Goal: Information Seeking & Learning: Learn about a topic

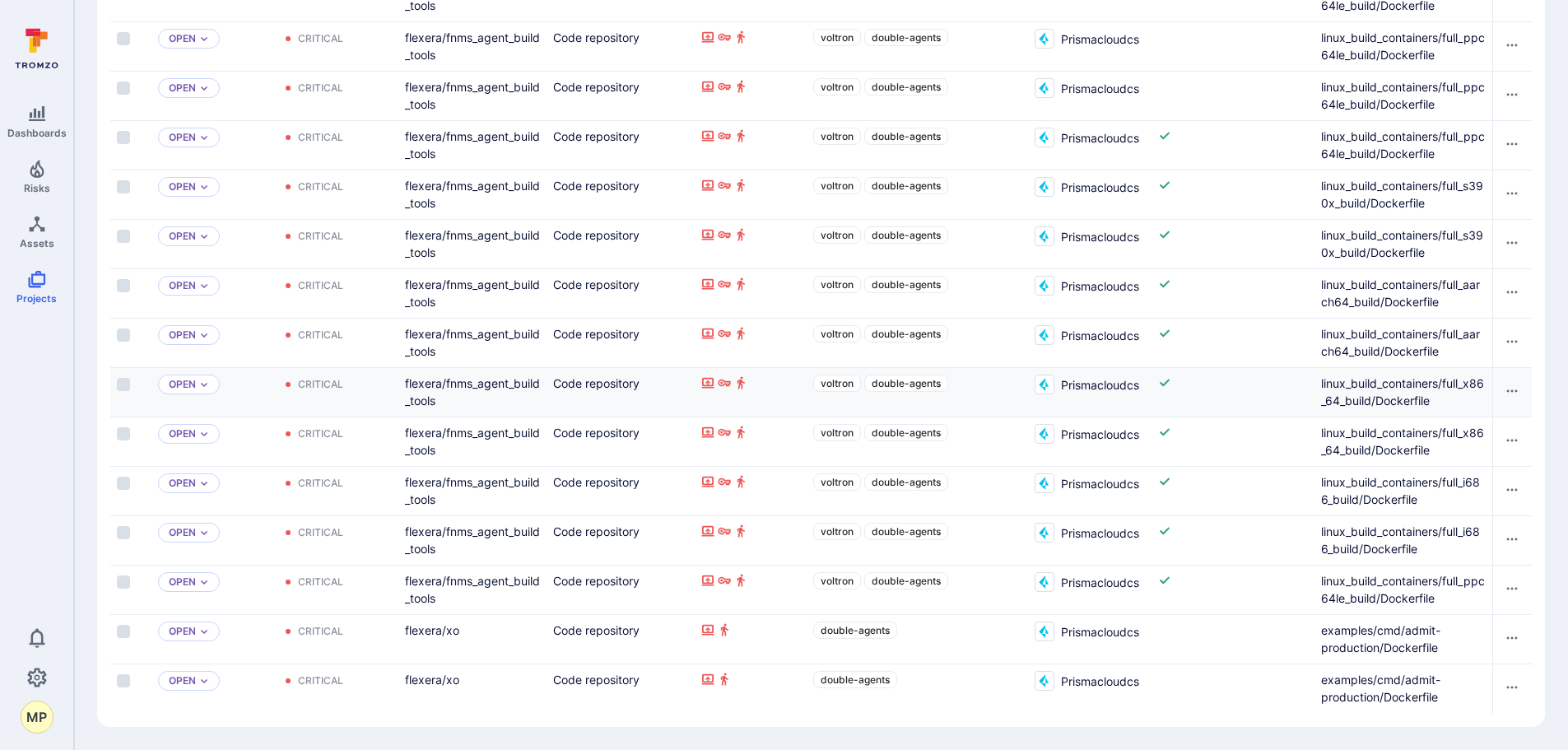
scroll to position [1455, 0]
drag, startPoint x: 751, startPoint y: 703, endPoint x: 945, endPoint y: 724, distance: 195.1
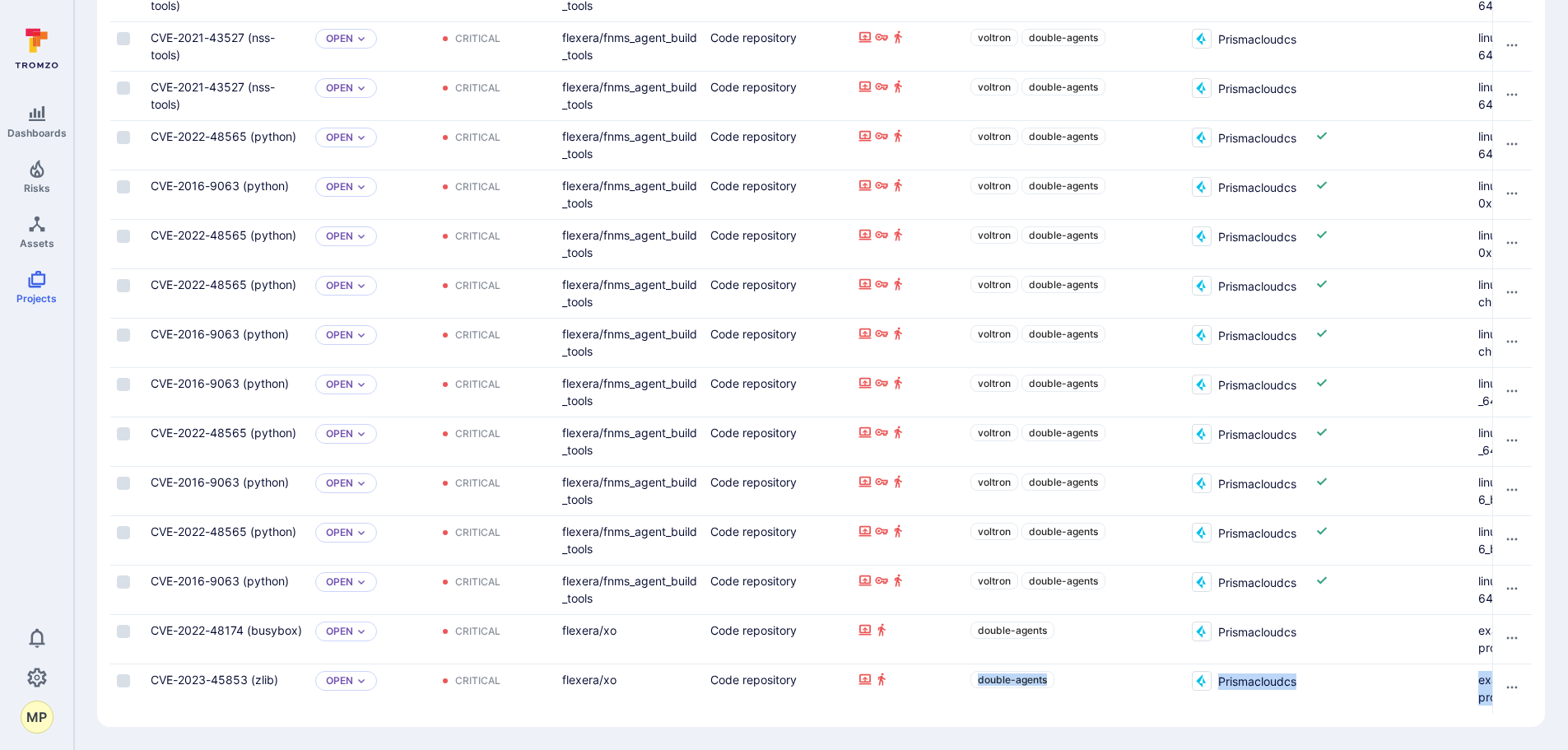
scroll to position [0, 0]
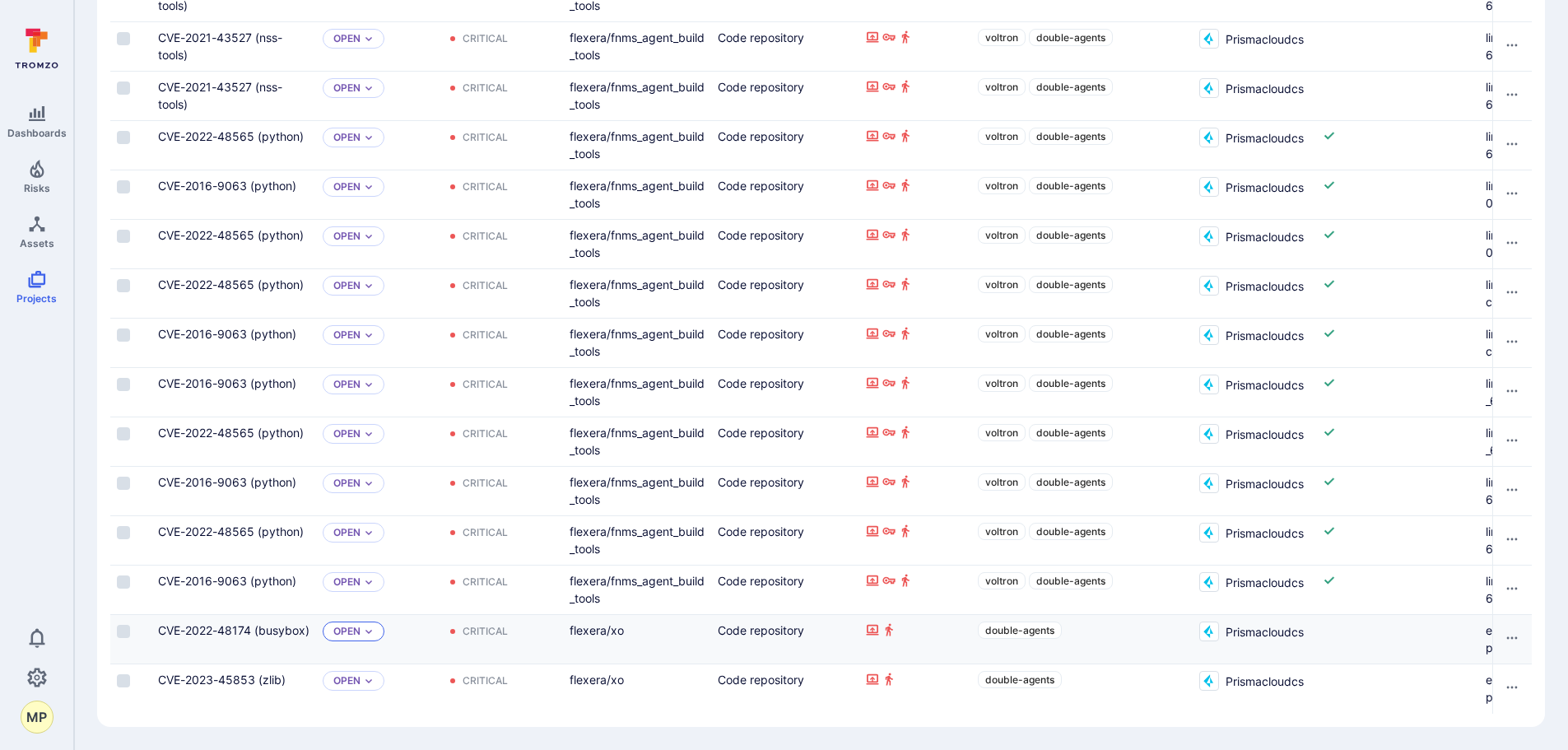
click at [375, 623] on div "Open" at bounding box center [353, 631] width 62 height 20
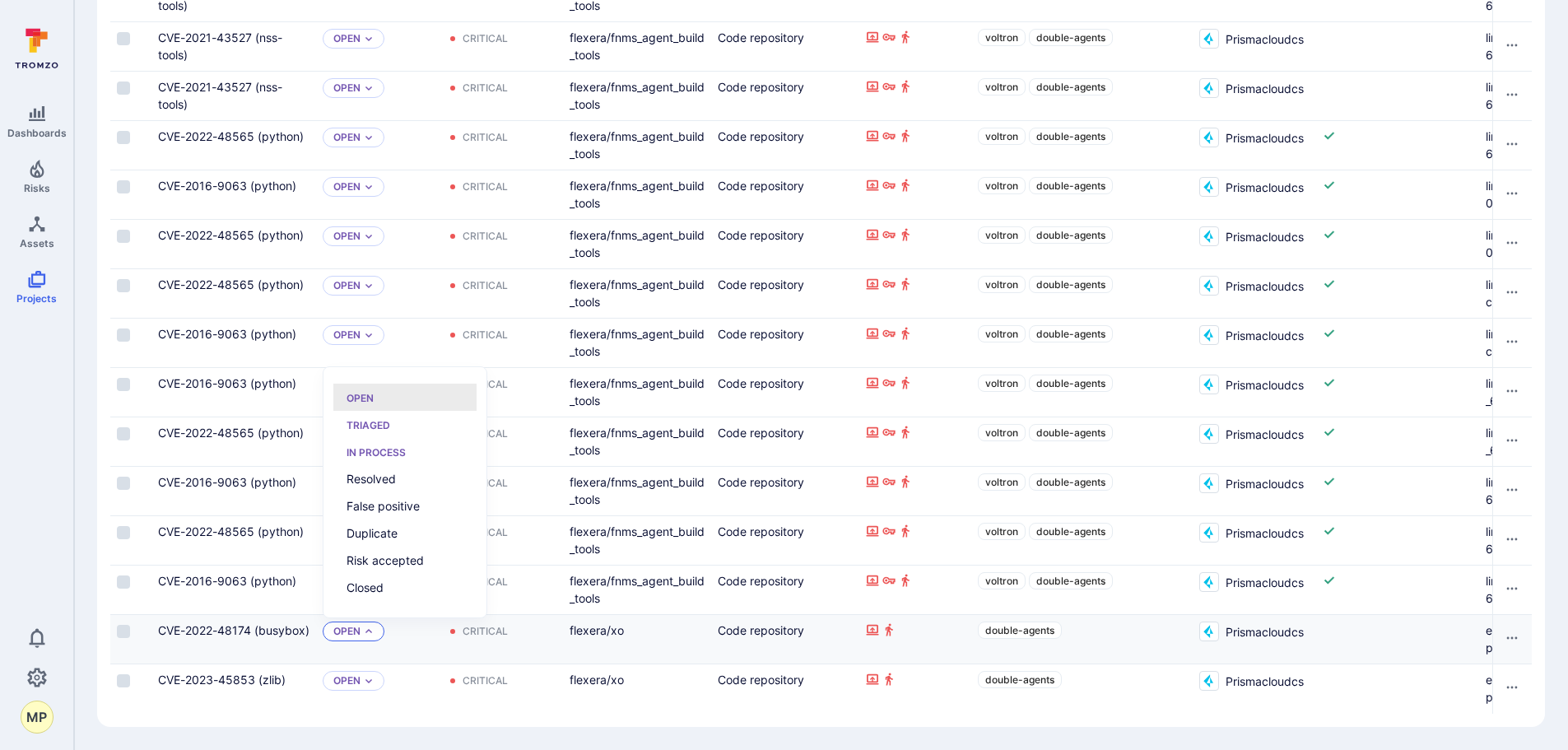
scroll to position [13, 0]
click at [264, 698] on div "CVE-2023-45853 (zlib)" at bounding box center [233, 689] width 164 height 49
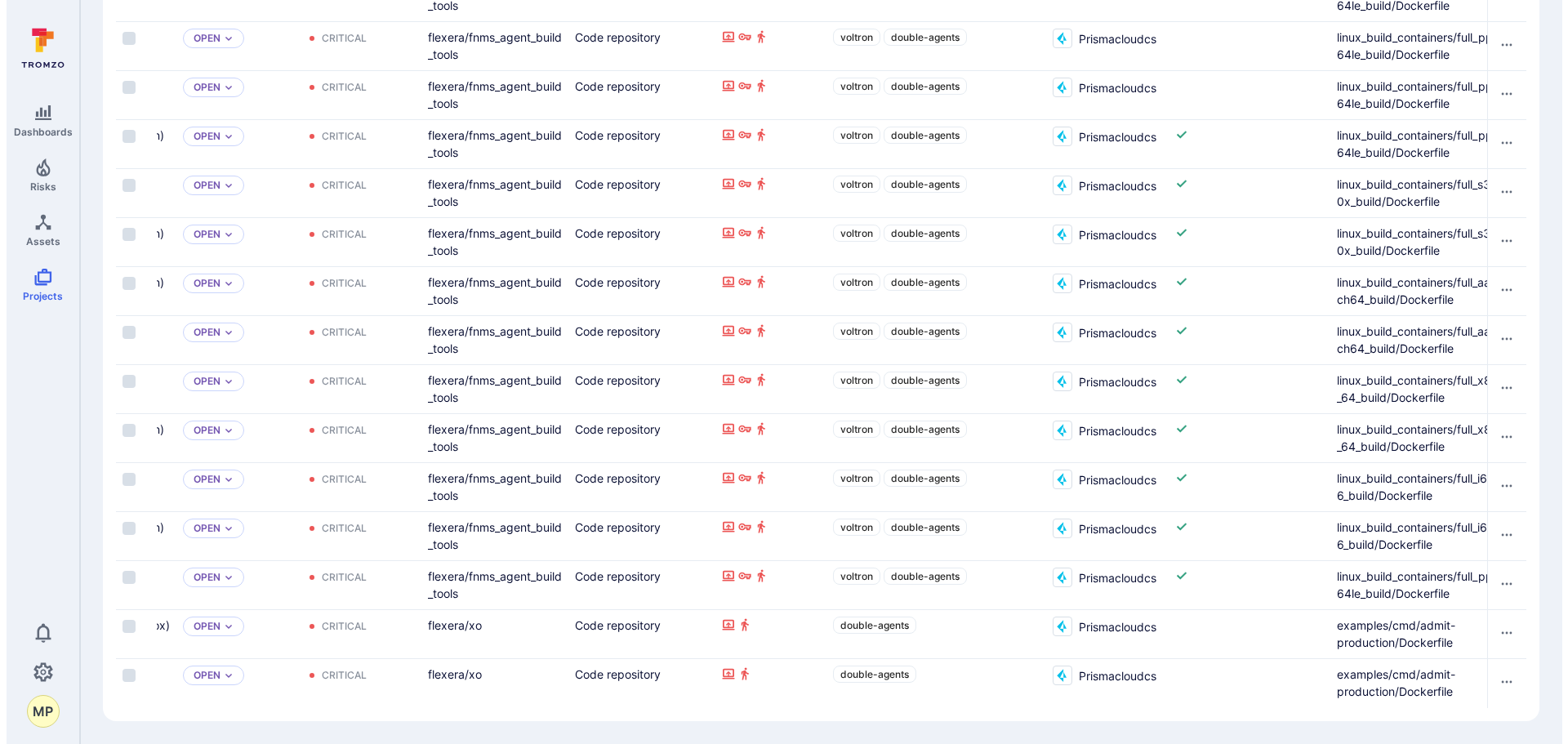
scroll to position [0, 163]
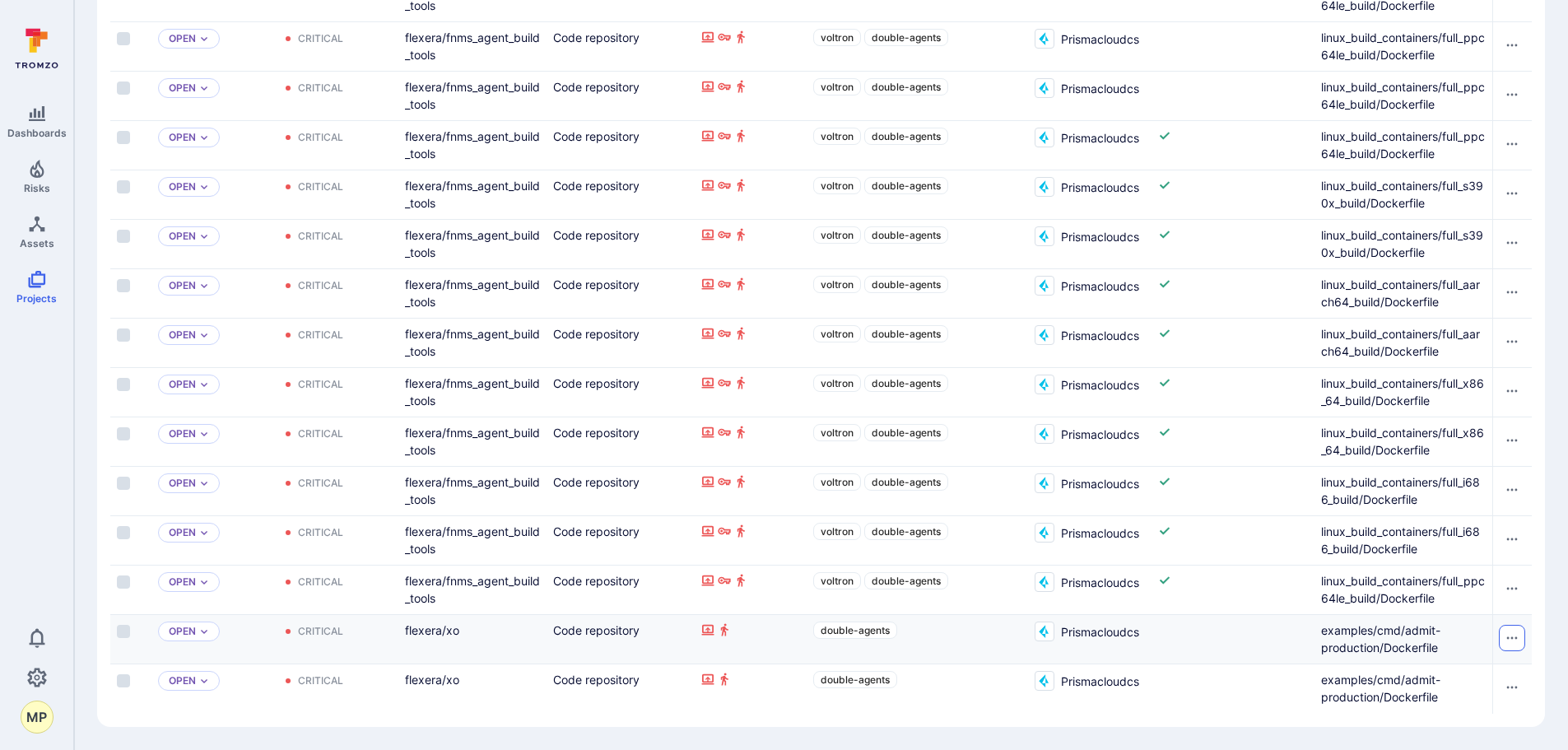
click at [1518, 631] on icon "Row actions menu" at bounding box center [1512, 638] width 13 height 13
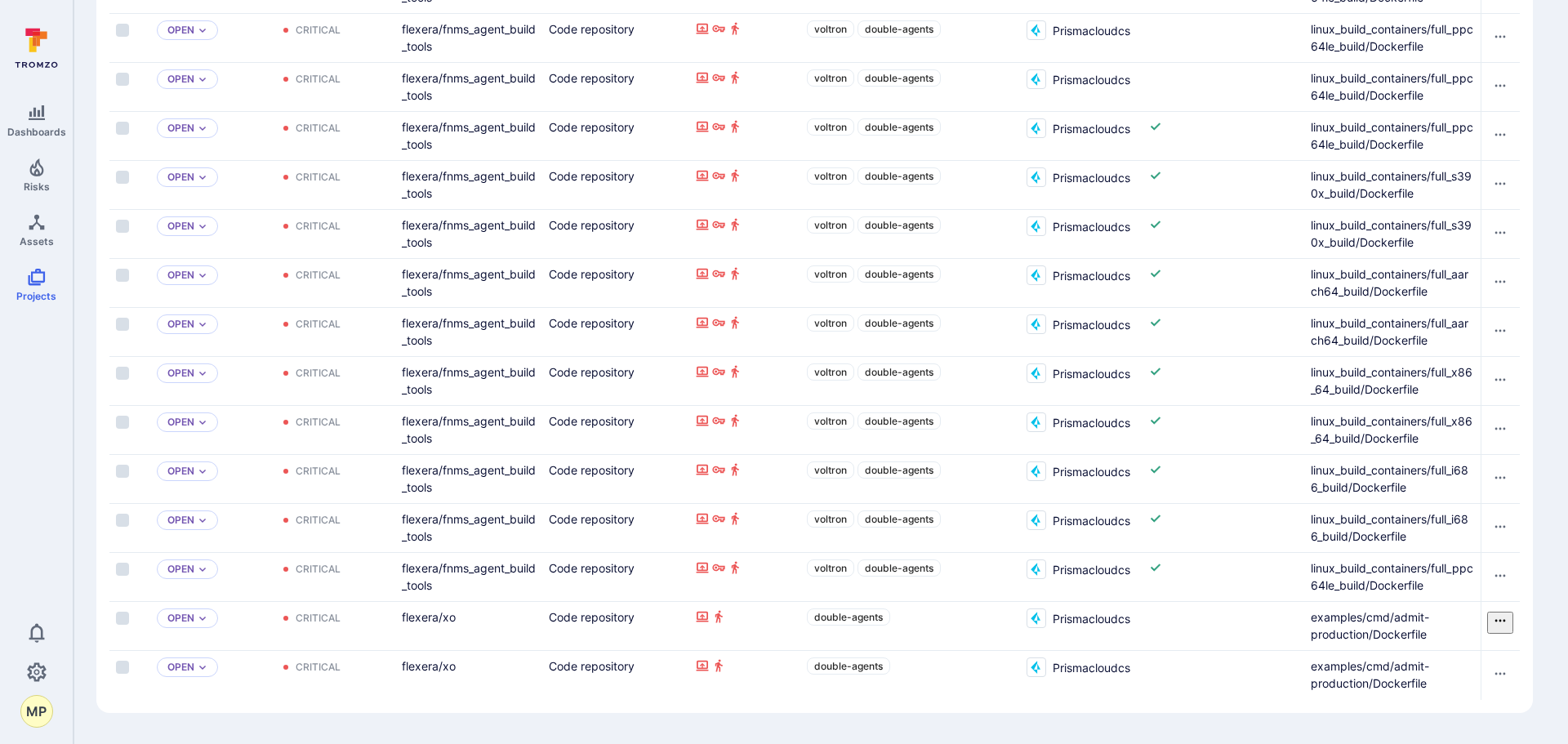
click at [1476, 743] on li "Open vulnerability" at bounding box center [794, 755] width 1523 height 17
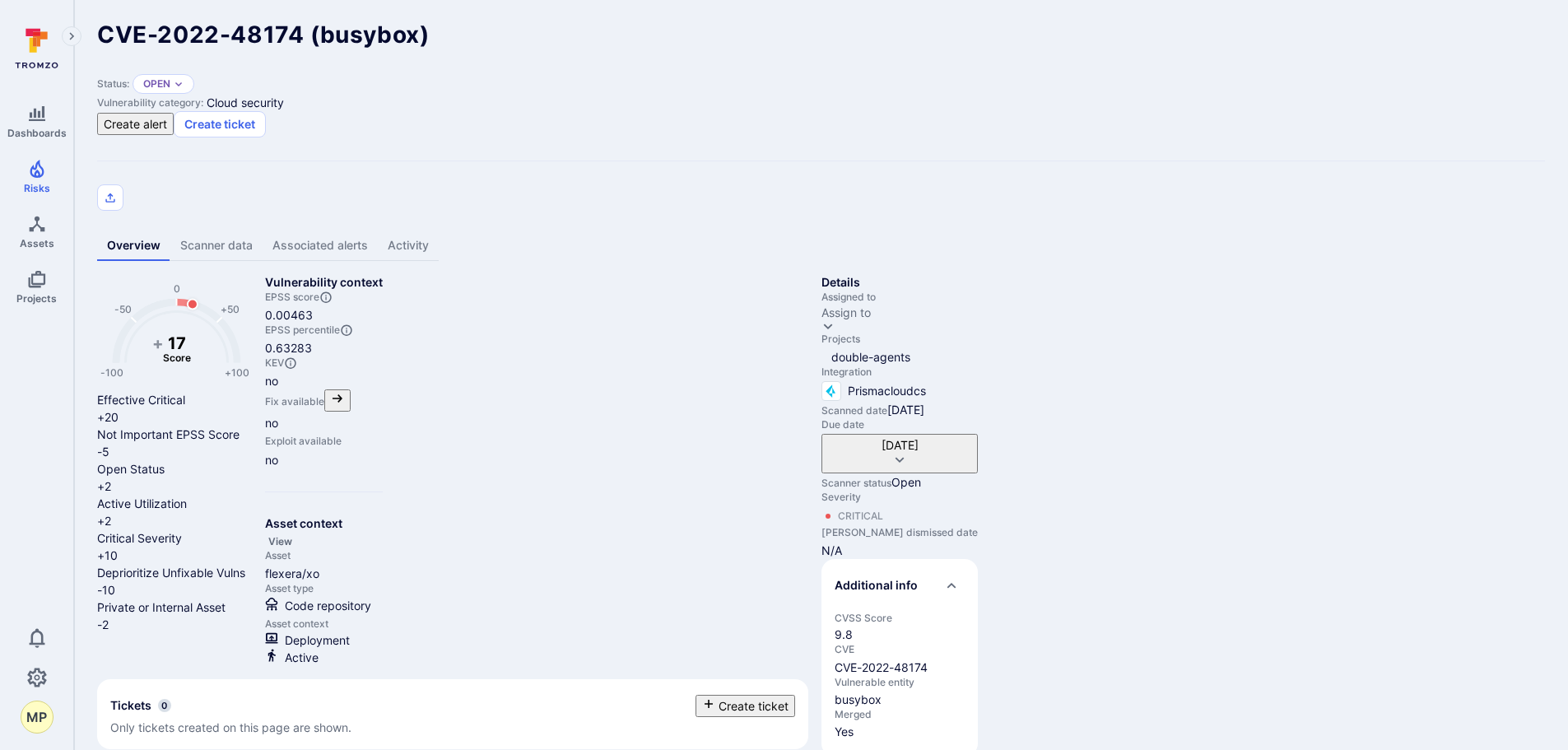
click at [416, 231] on link "Activity" at bounding box center [408, 246] width 61 height 30
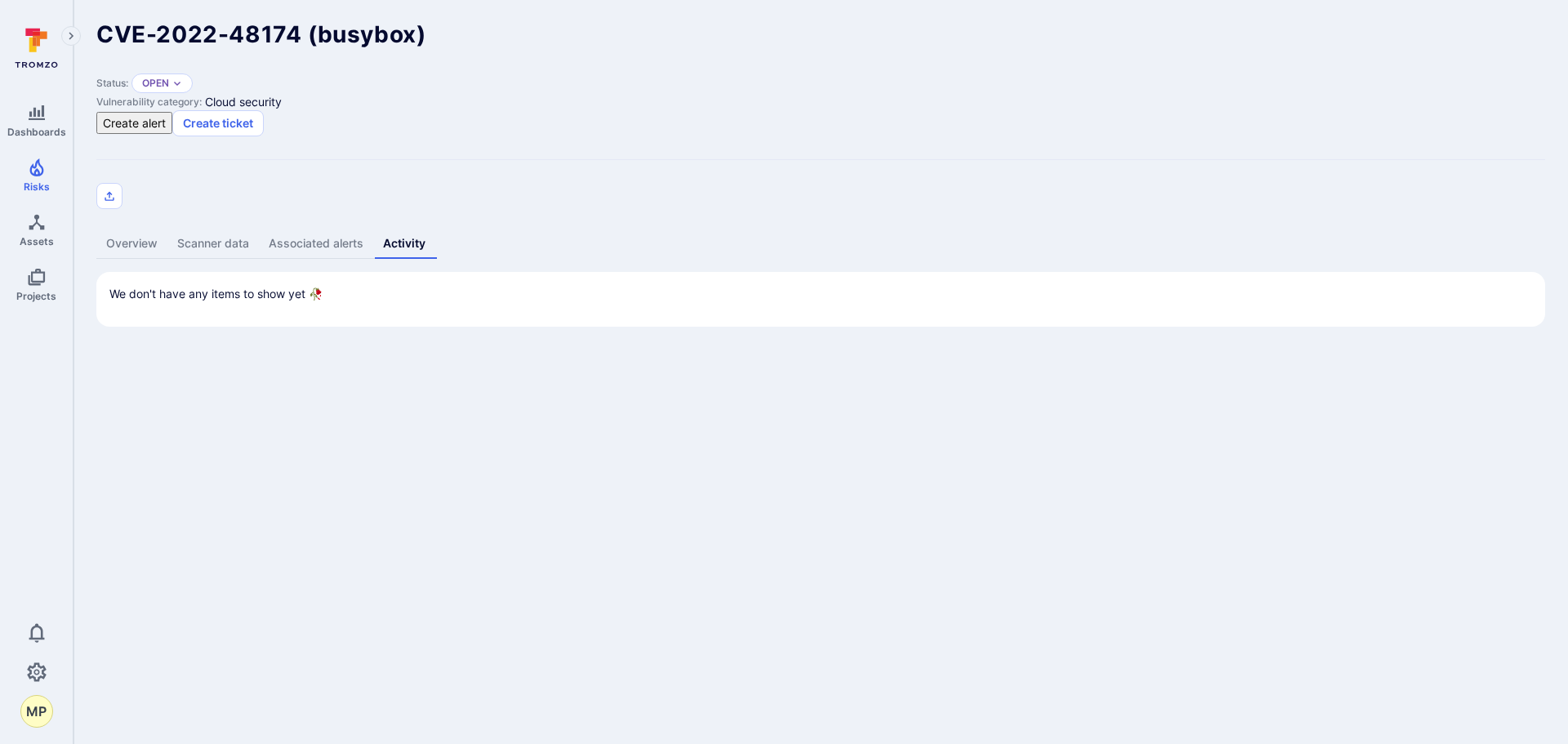
click at [324, 229] on link "Associated alerts" at bounding box center [315, 244] width 114 height 30
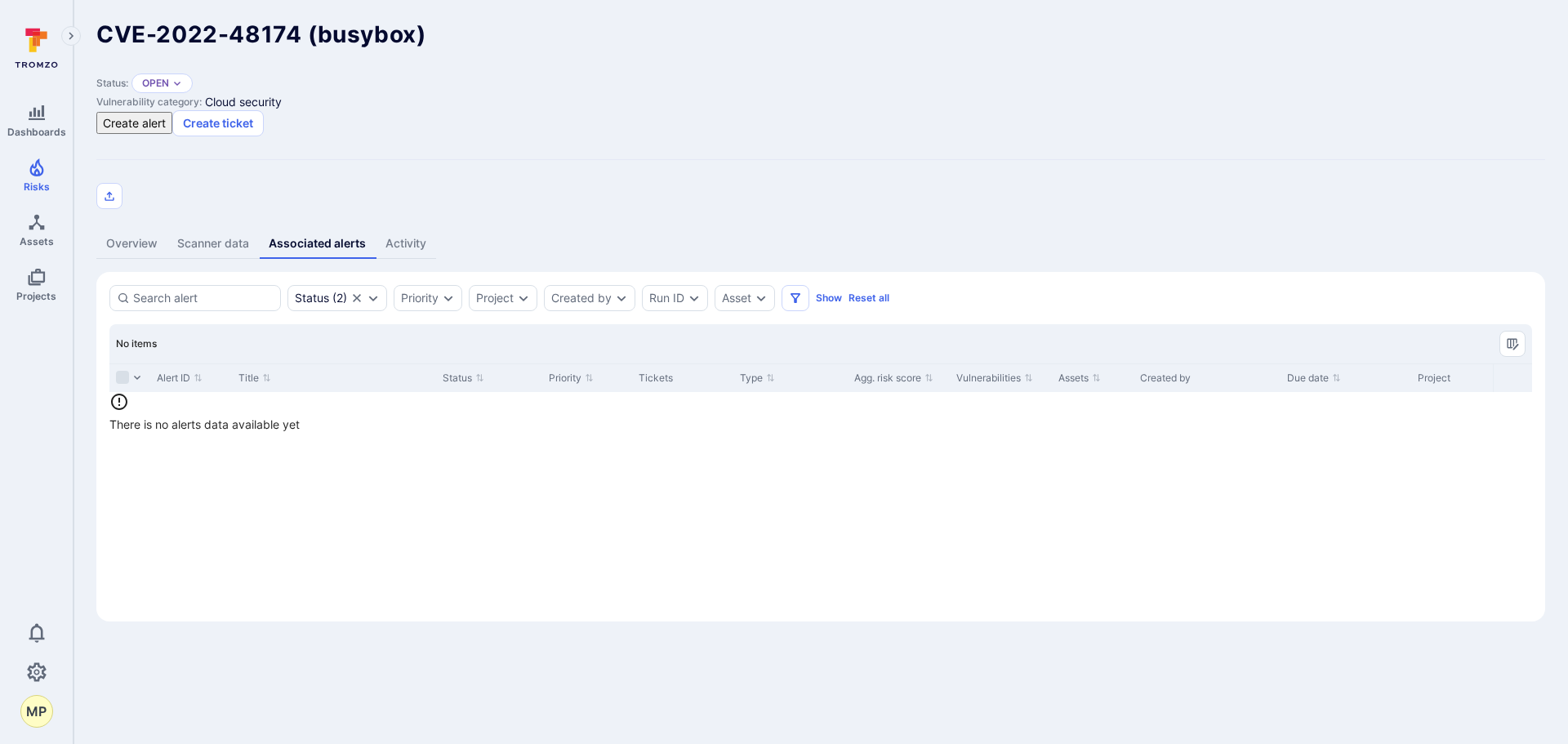
click at [216, 229] on link "Scanner data" at bounding box center [213, 244] width 91 height 30
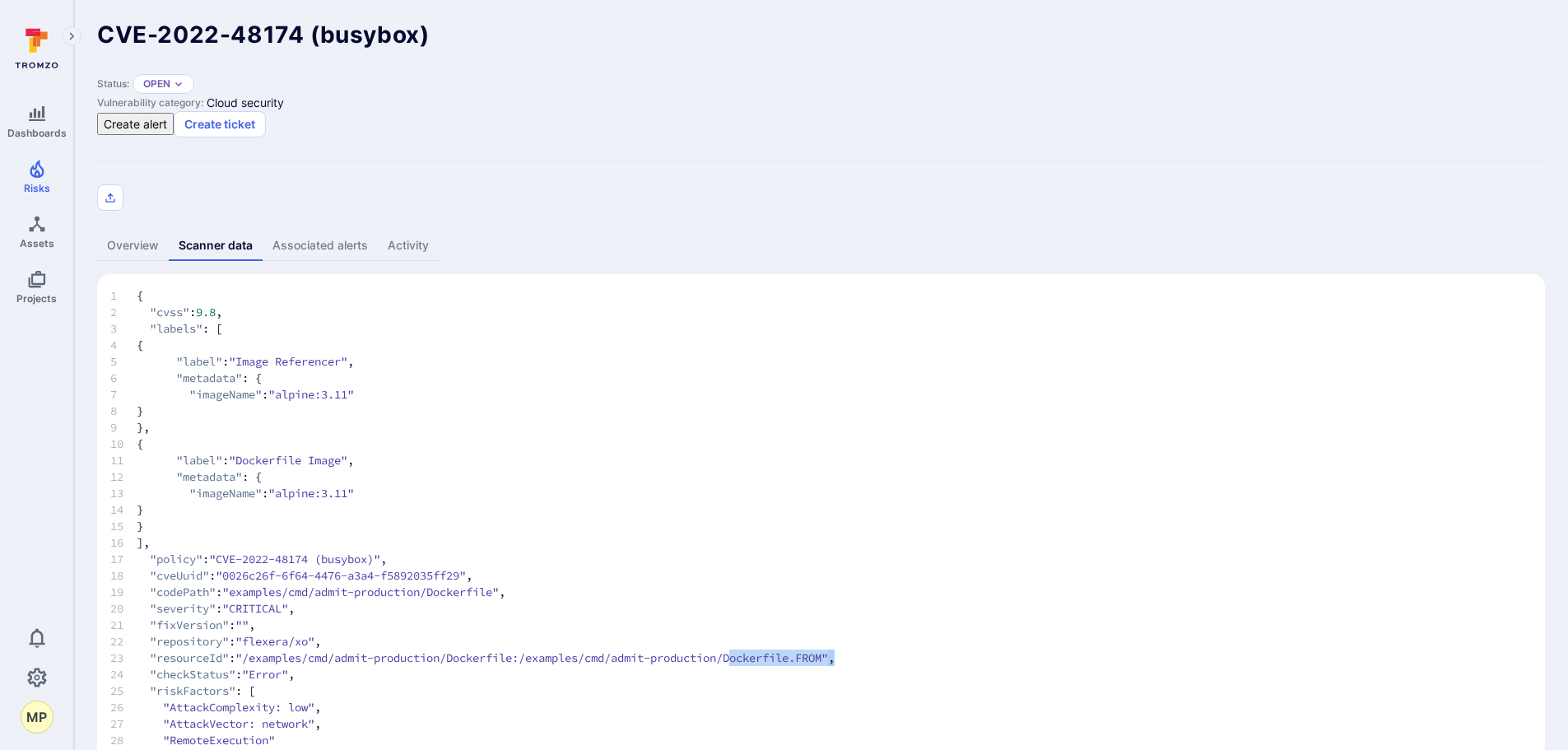
drag, startPoint x: 769, startPoint y: 535, endPoint x: 882, endPoint y: 538, distance: 113.0
click at [882, 538] on div "1 { 2 "cvss" : 9.8 , 3 "labels" : [ 4 { 5 "label" : "Image Referencer" , 6 "met…" at bounding box center [821, 605] width 1422 height 635
drag, startPoint x: 292, startPoint y: 373, endPoint x: 363, endPoint y: 371, distance: 71.0
click at [354, 485] on span ""alpine:3.11"" at bounding box center [311, 493] width 85 height 16
click at [181, 79] on icon "Expand dropdown" at bounding box center [178, 84] width 9 height 9
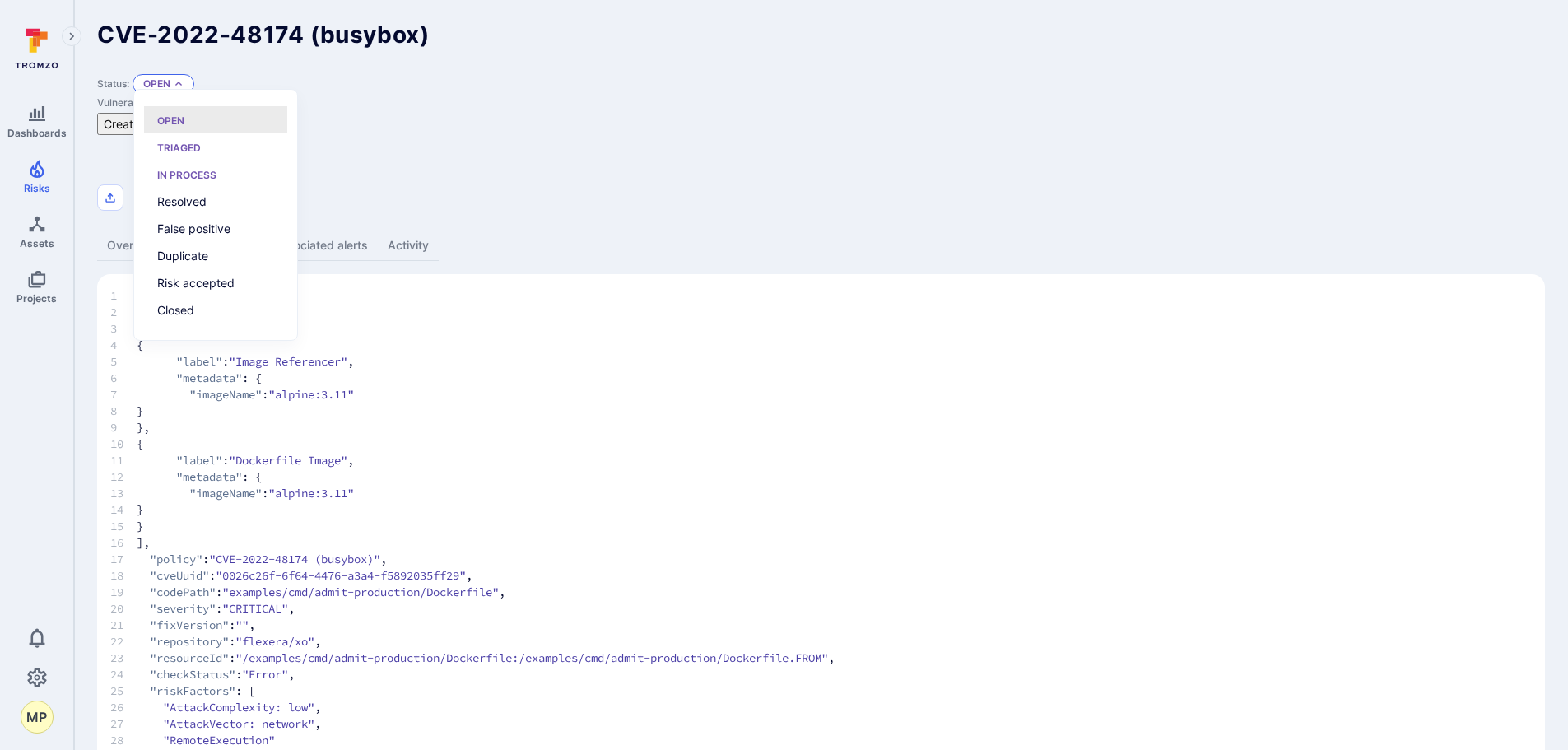
scroll to position [13, 0]
click at [514, 87] on div "Status: Open Vulnerability category: Cloud security Create alert Create ticket" at bounding box center [820, 142] width 1447 height 137
